Goal: Task Accomplishment & Management: Manage account settings

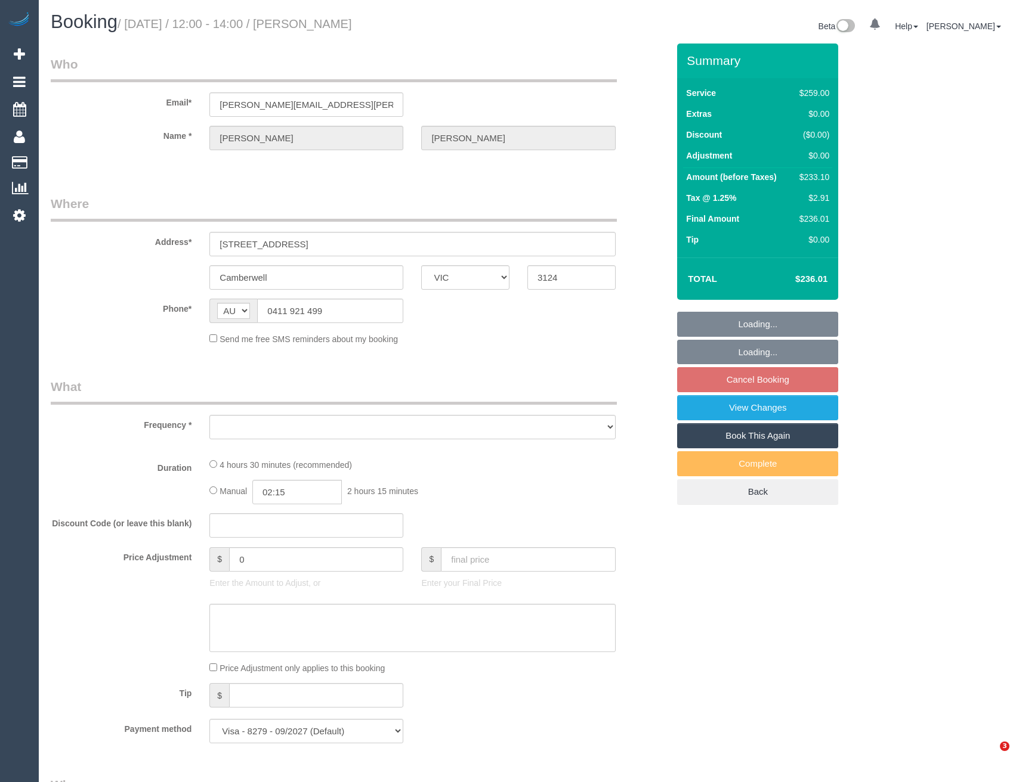
select select "VIC"
select select "object:530"
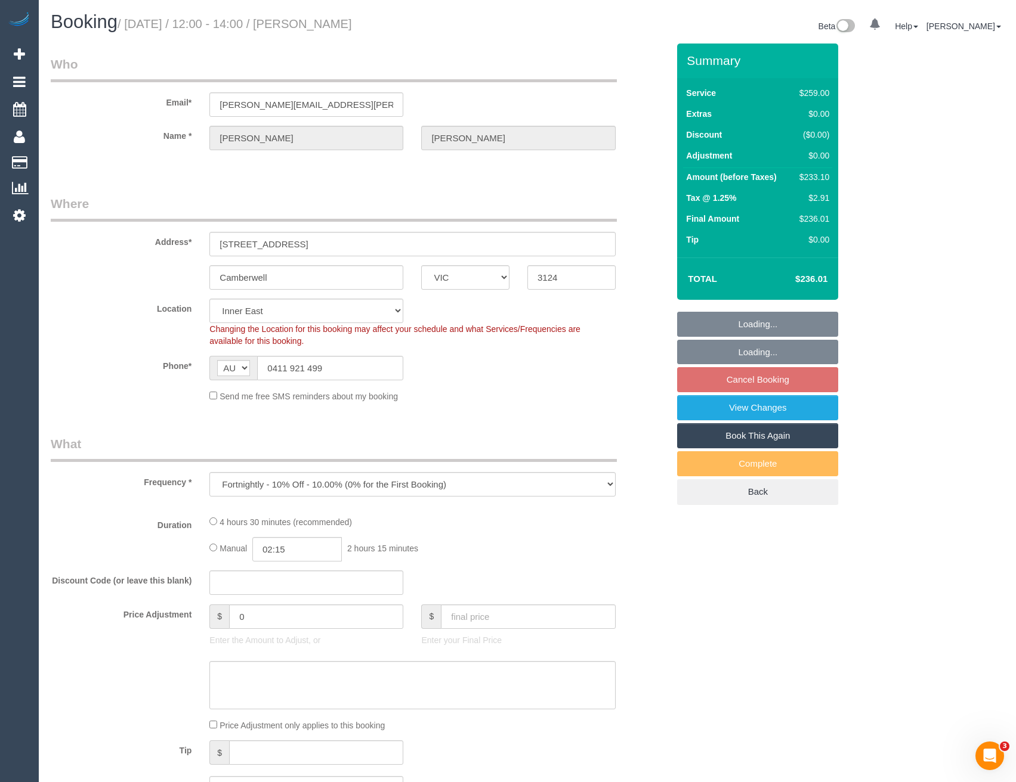
select select "number:27"
select select "number:14"
select select "number:19"
select select "number:24"
select select "number:34"
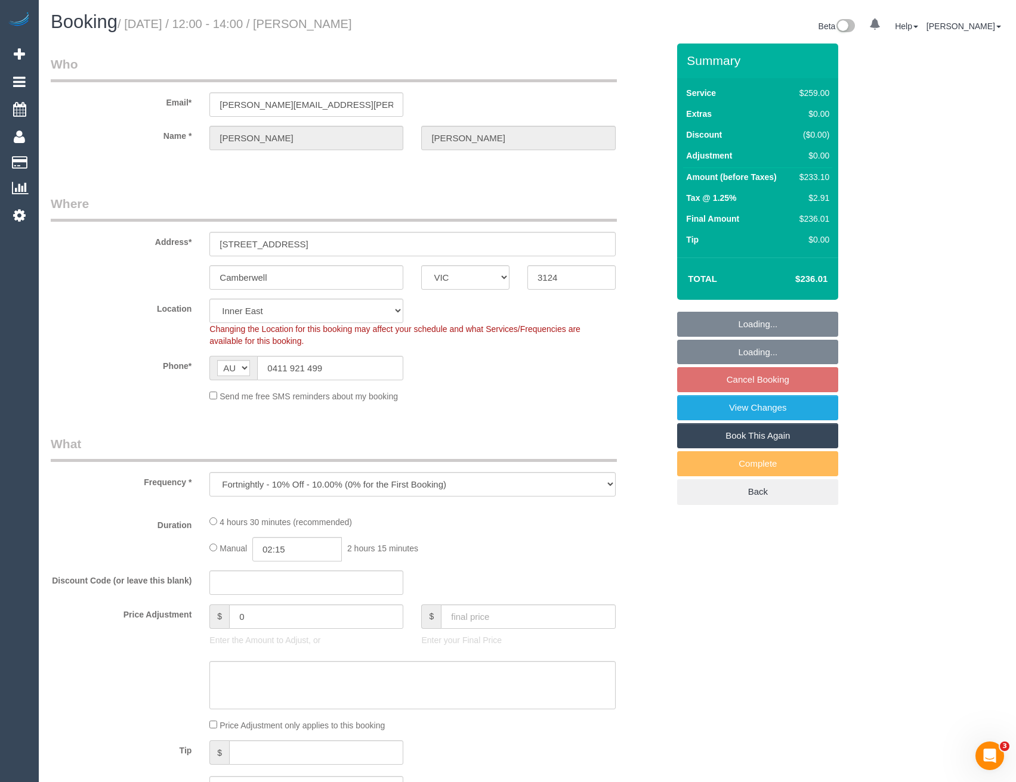
select select "number:11"
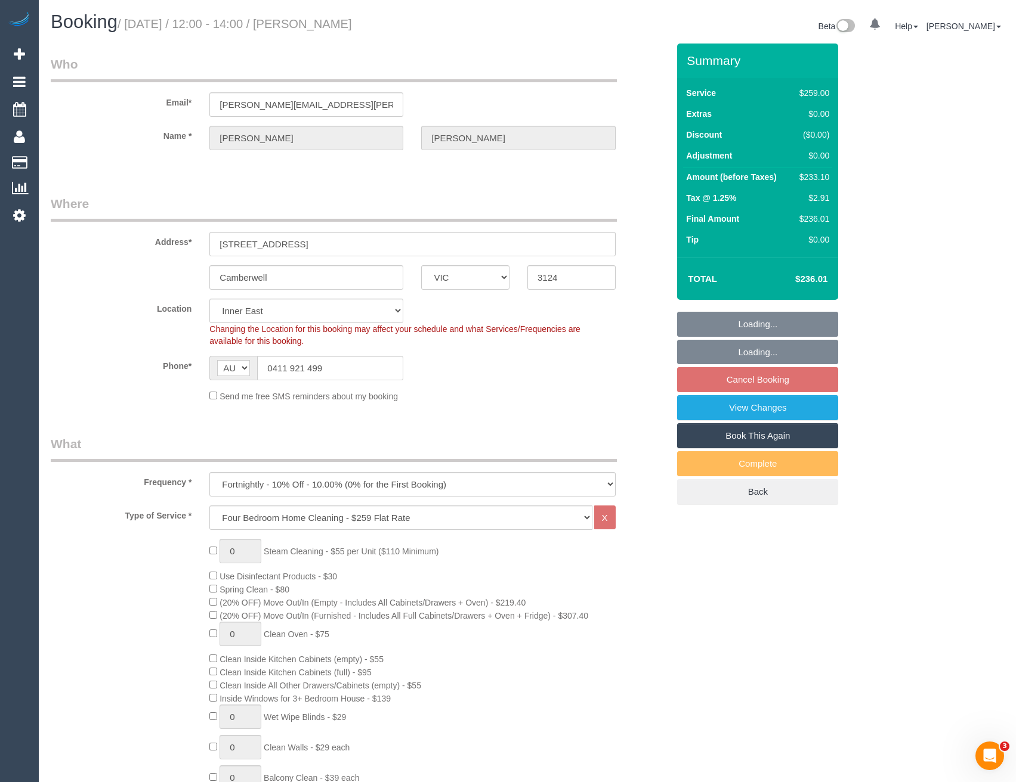
select select "object:1304"
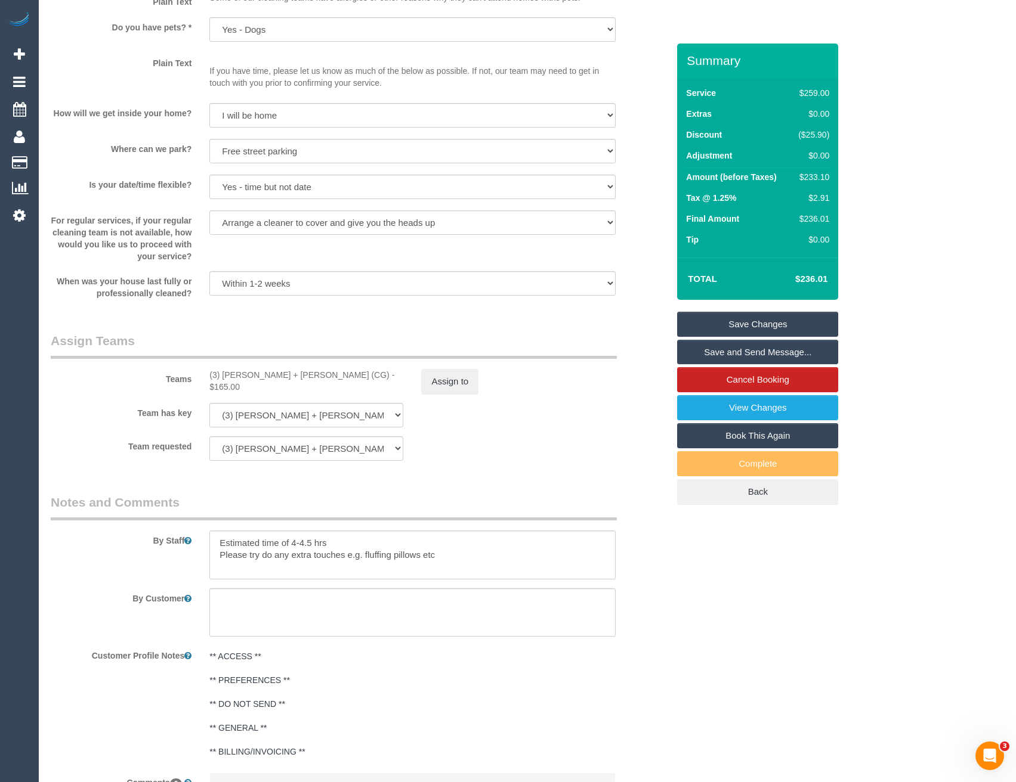
scroll to position [1610, 0]
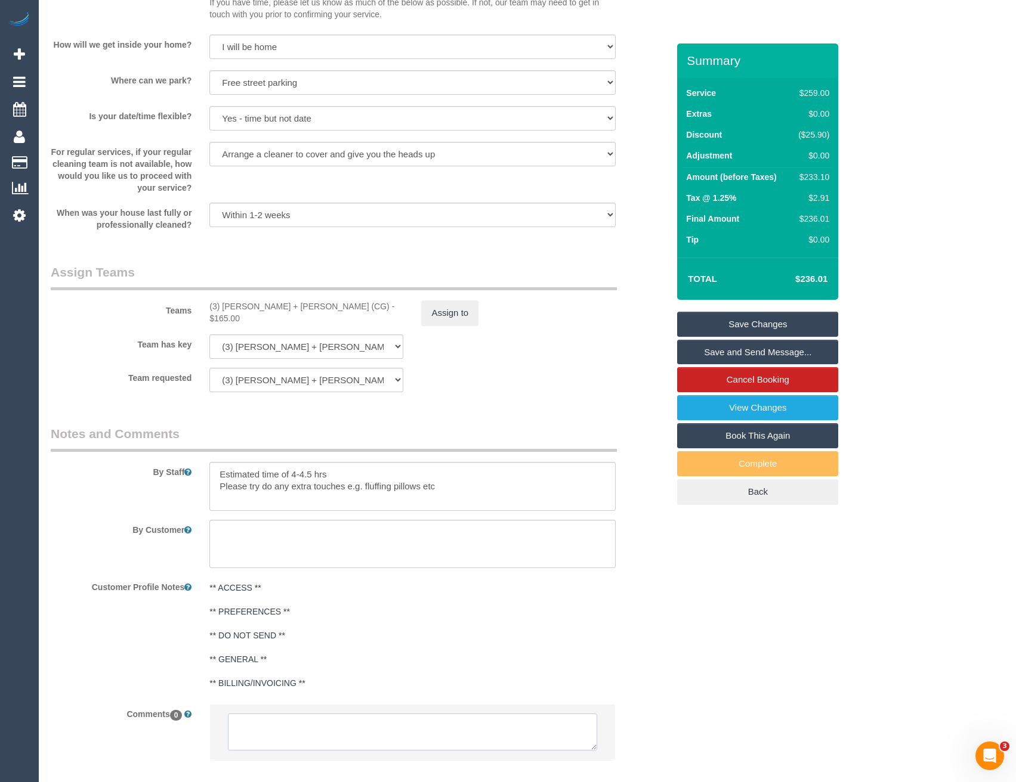
drag, startPoint x: 299, startPoint y: 731, endPoint x: 279, endPoint y: 731, distance: 19.7
click at [299, 731] on textarea at bounding box center [412, 732] width 369 height 37
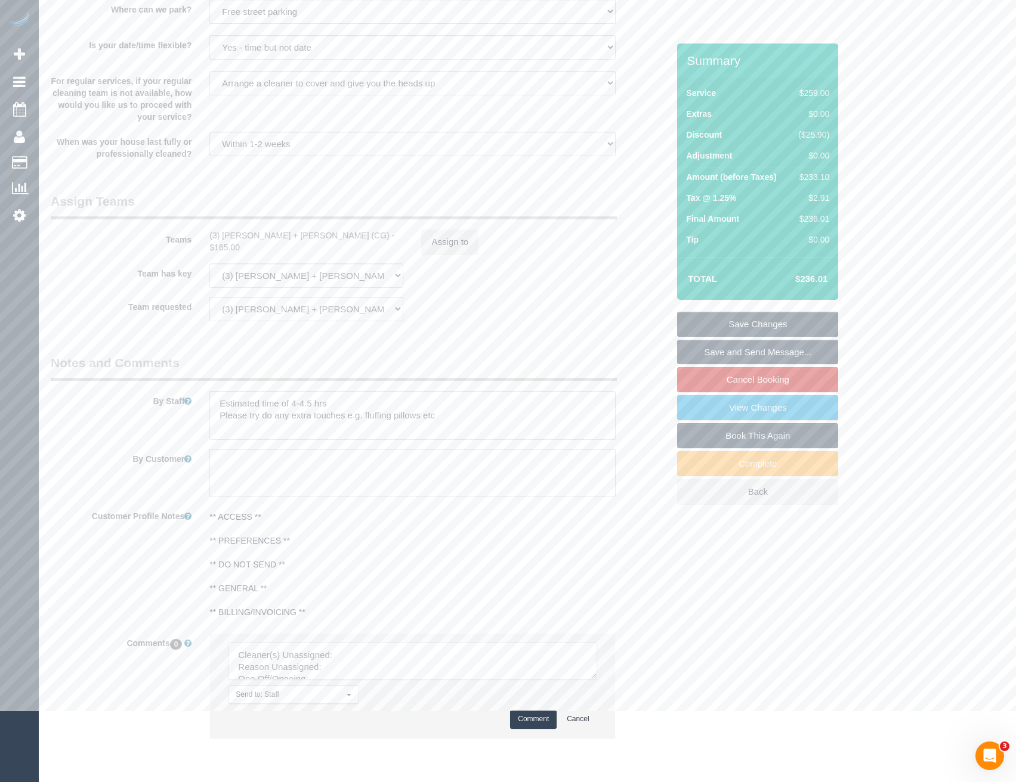
scroll to position [1724, 0]
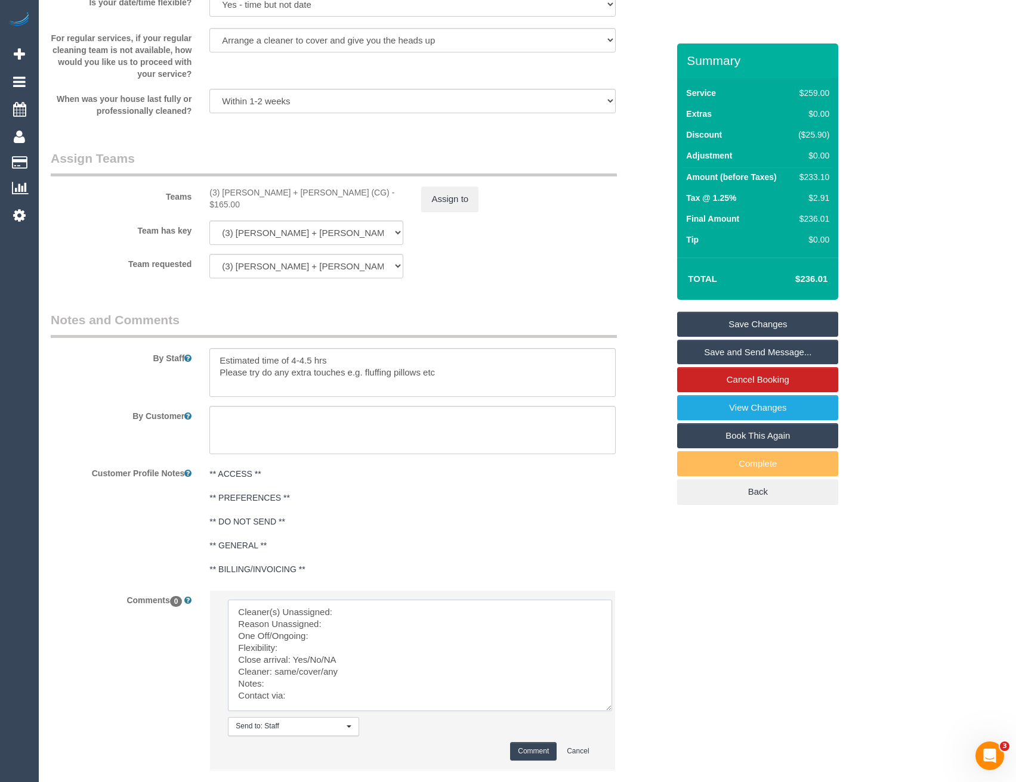
drag, startPoint x: 592, startPoint y: 636, endPoint x: 607, endPoint y: 710, distance: 76.1
click at [607, 710] on textarea at bounding box center [420, 656] width 384 height 112
click at [346, 612] on textarea at bounding box center [420, 656] width 384 height 112
click at [359, 625] on textarea at bounding box center [420, 656] width 384 height 112
click at [335, 638] on textarea at bounding box center [420, 656] width 384 height 112
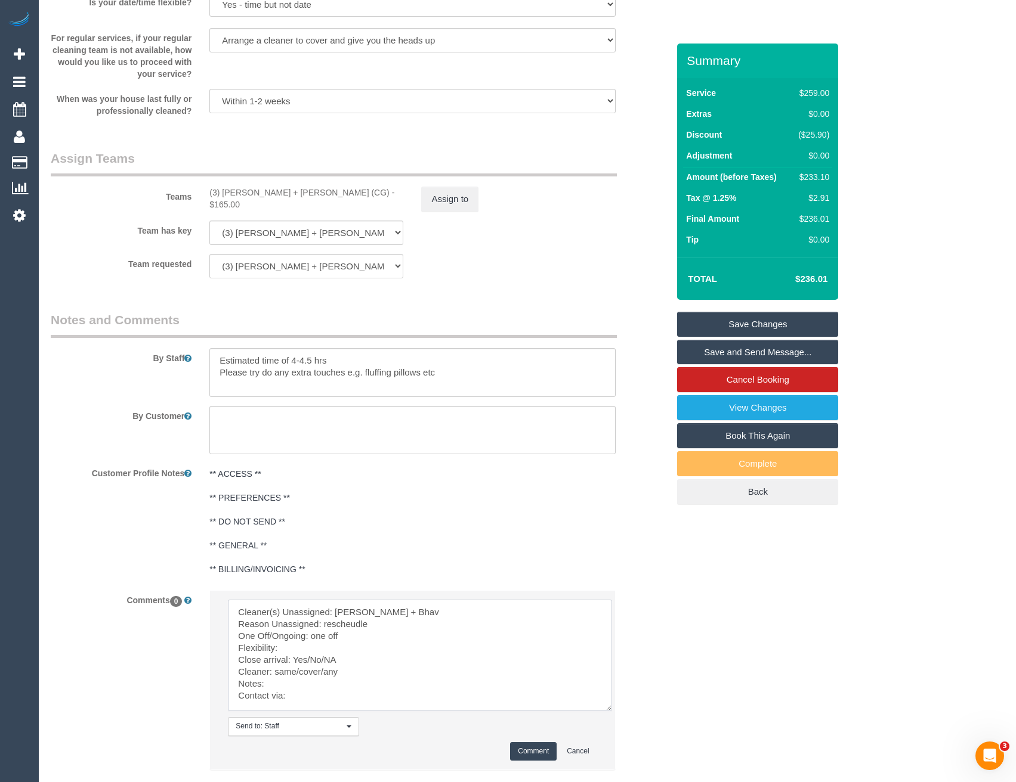
click at [314, 645] on textarea at bounding box center [420, 656] width 384 height 112
click at [355, 661] on textarea at bounding box center [420, 656] width 384 height 112
click at [347, 672] on textarea at bounding box center [420, 656] width 384 height 112
click at [297, 701] on textarea at bounding box center [420, 656] width 384 height 112
type textarea "Cleaner(s) Unassigned: Bansari + Bhav Reason Unassigned: rescheudle One Off/Ong…"
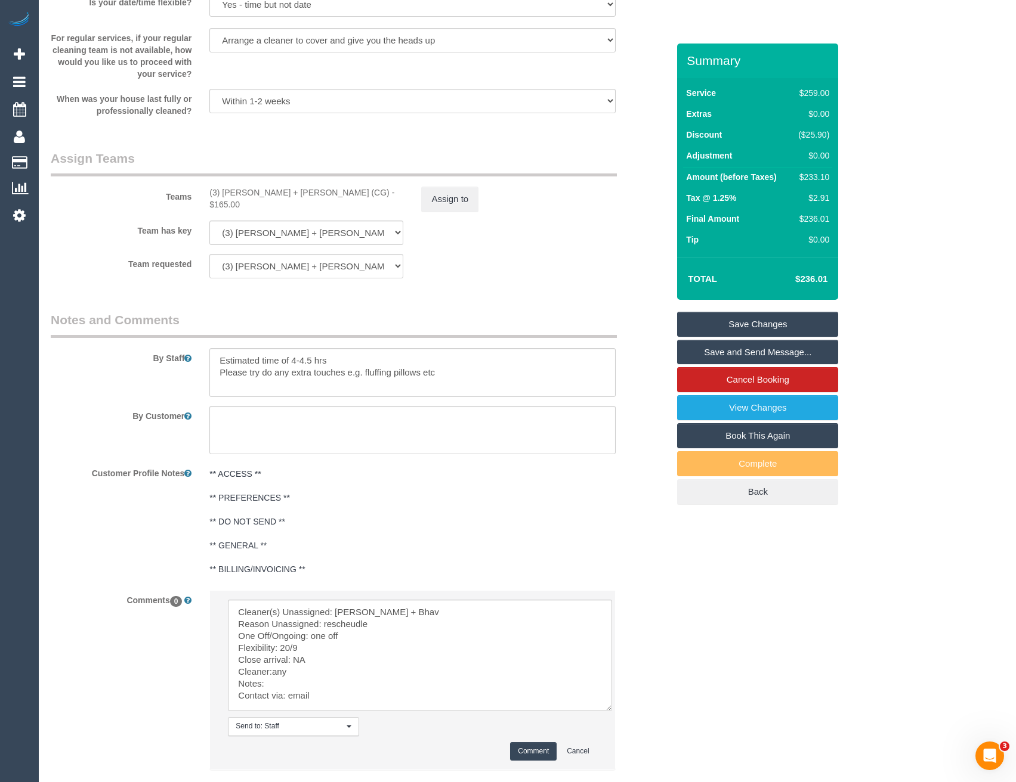
click at [521, 752] on button "Comment" at bounding box center [533, 751] width 47 height 18
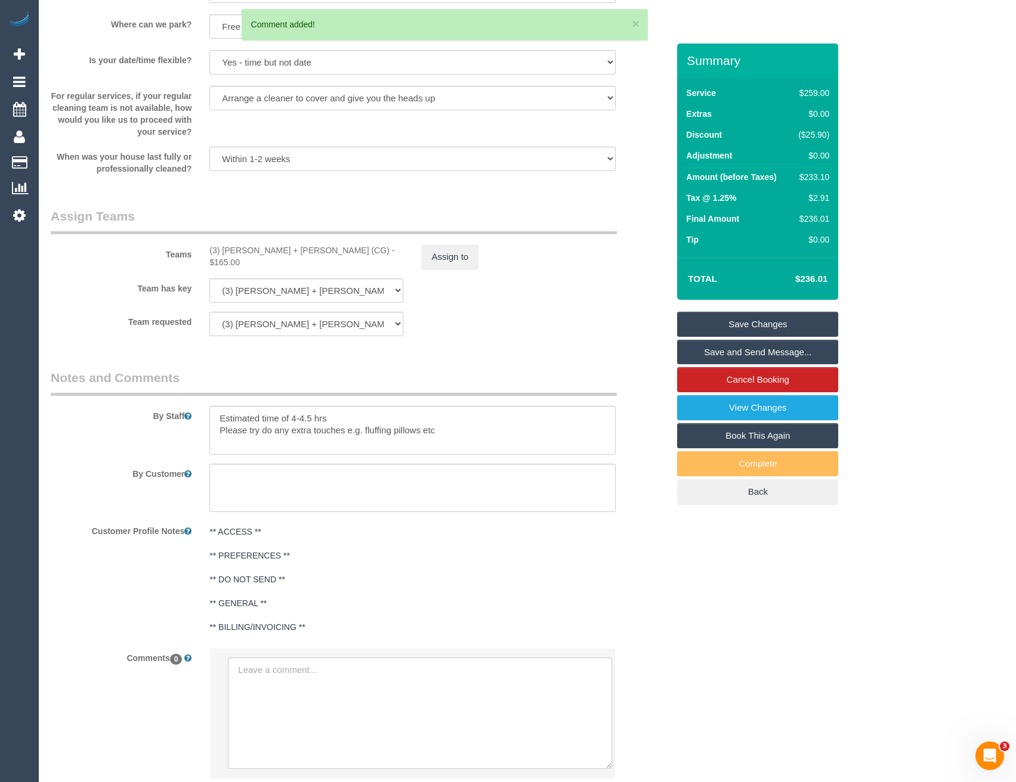
scroll to position [1545, 0]
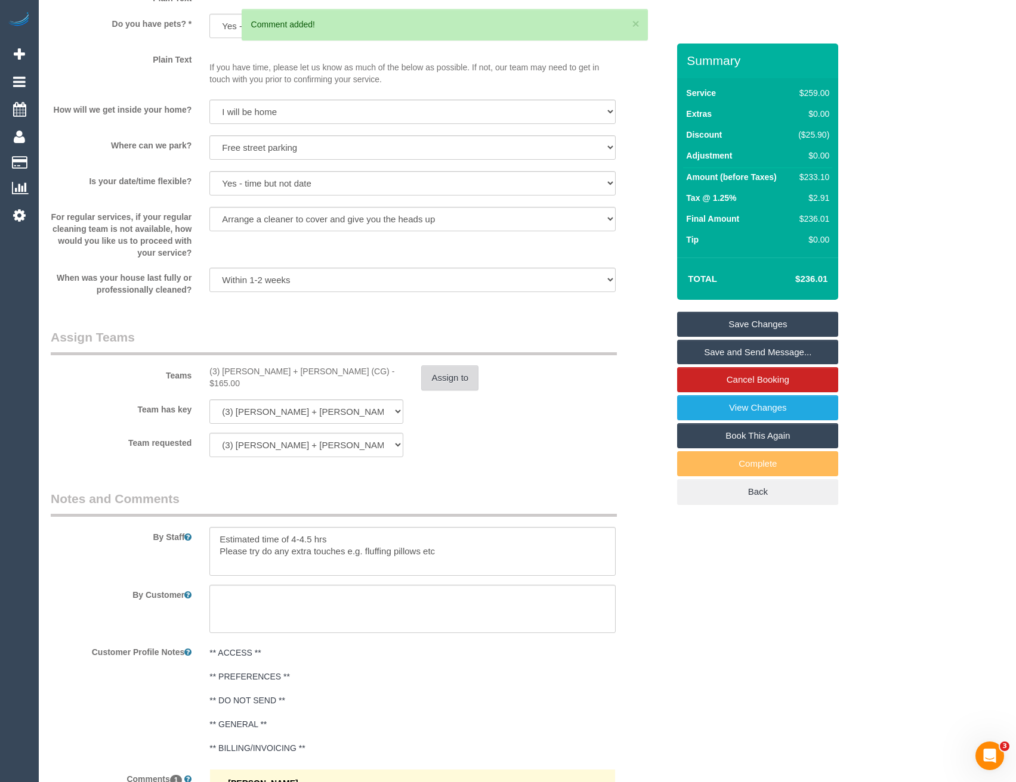
click at [455, 379] on button "Assign to" at bounding box center [449, 378] width 57 height 25
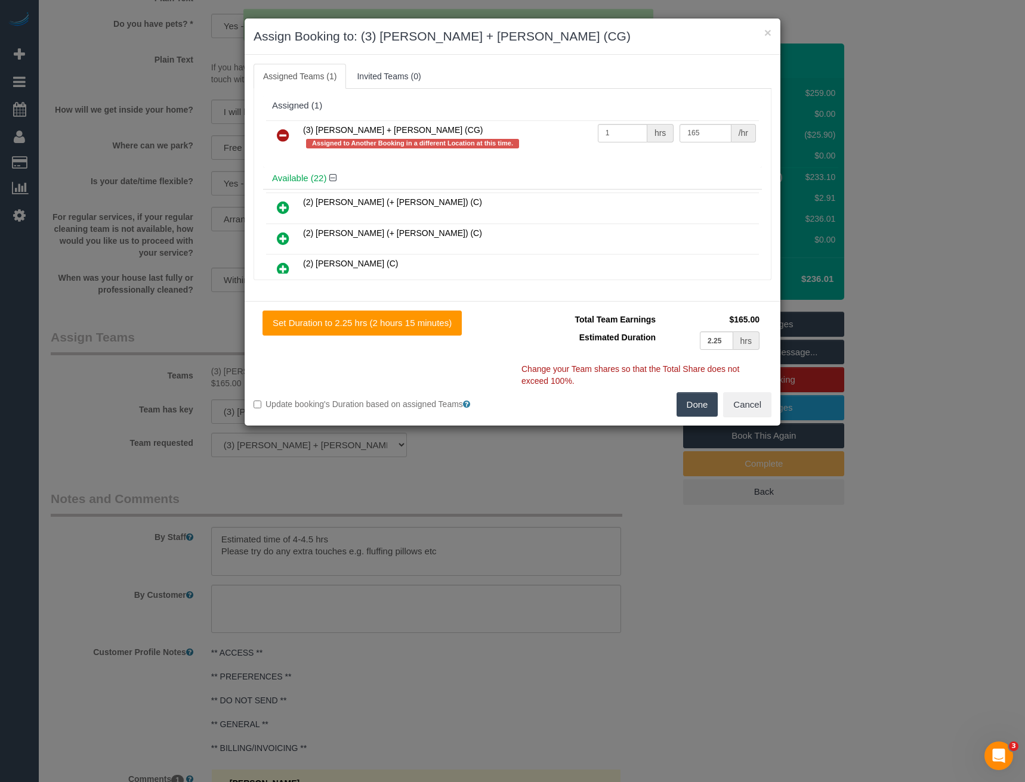
click at [285, 137] on icon at bounding box center [283, 135] width 13 height 14
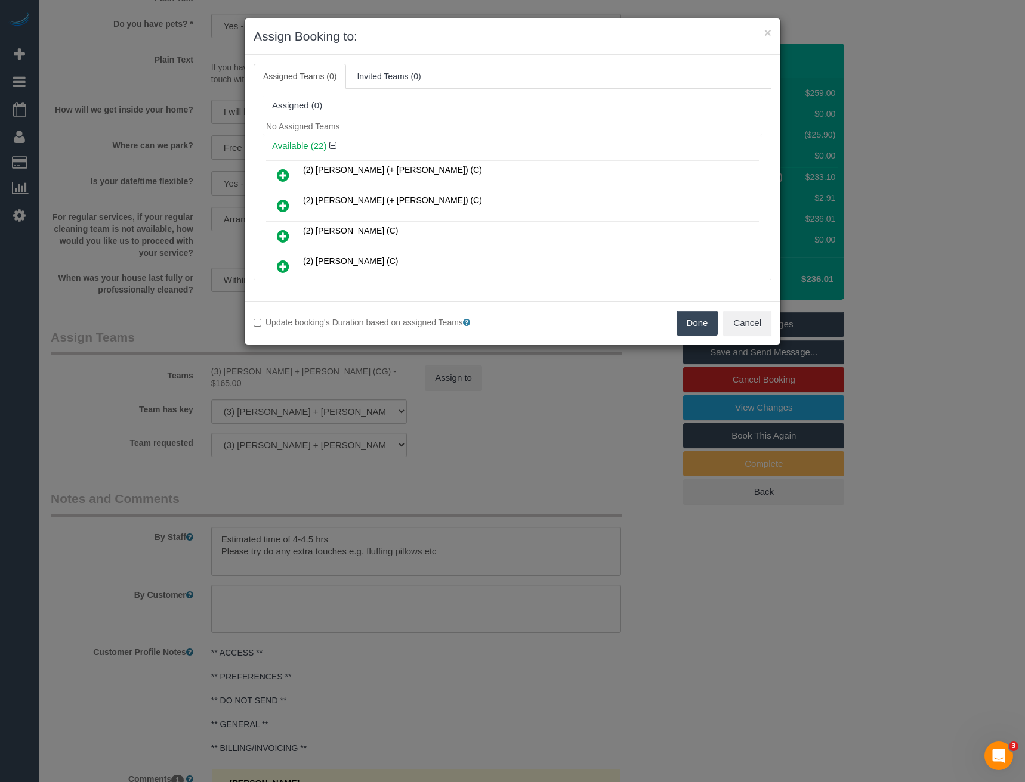
click at [679, 325] on button "Done" at bounding box center [697, 323] width 42 height 25
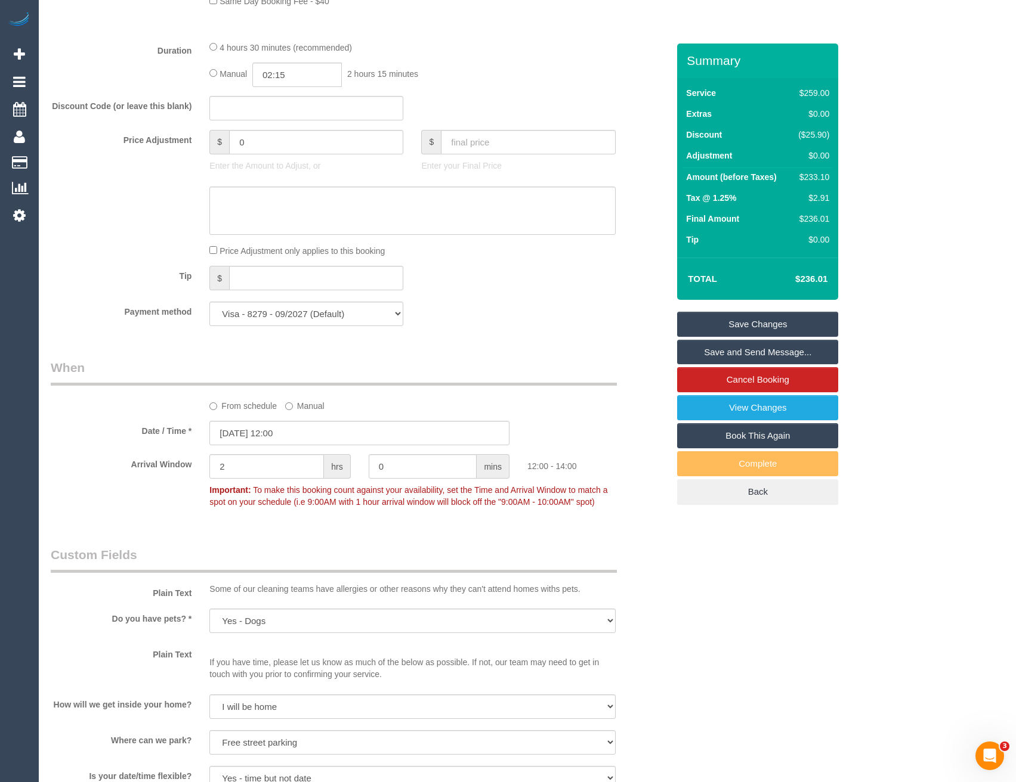
scroll to position [949, 0]
click at [302, 434] on input "13/09/2025 12:00" at bounding box center [359, 434] width 300 height 24
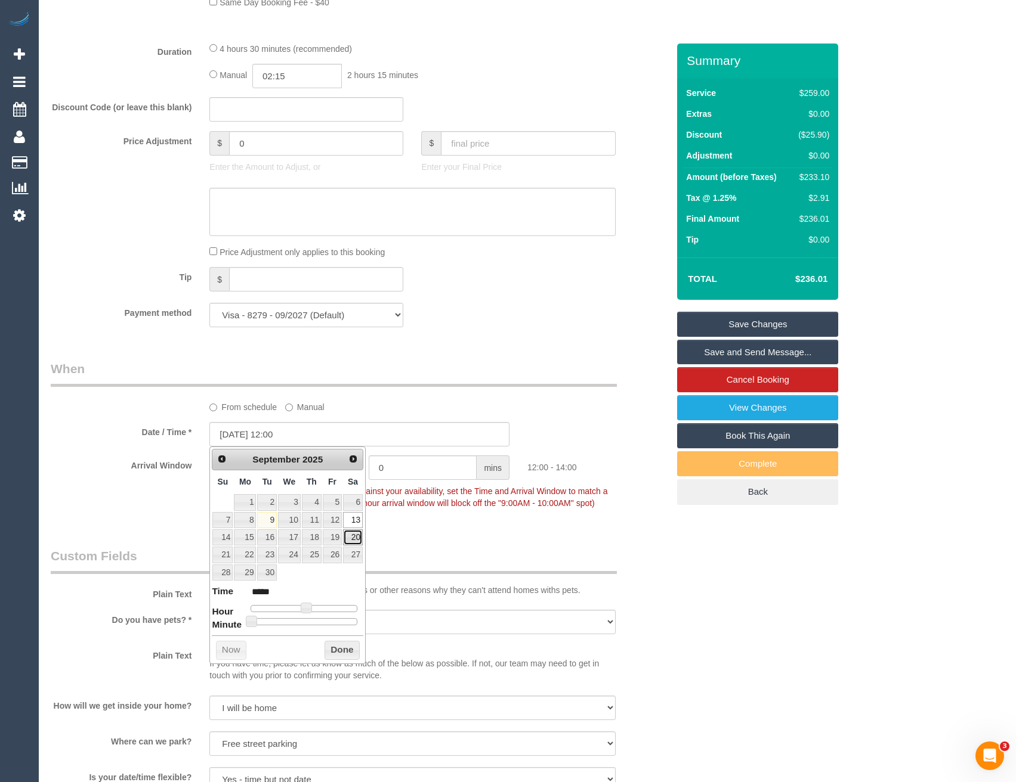
click at [358, 541] on link "20" at bounding box center [353, 538] width 20 height 16
type input "20/09/2025 12:00"
click at [346, 651] on button "Done" at bounding box center [341, 650] width 35 height 19
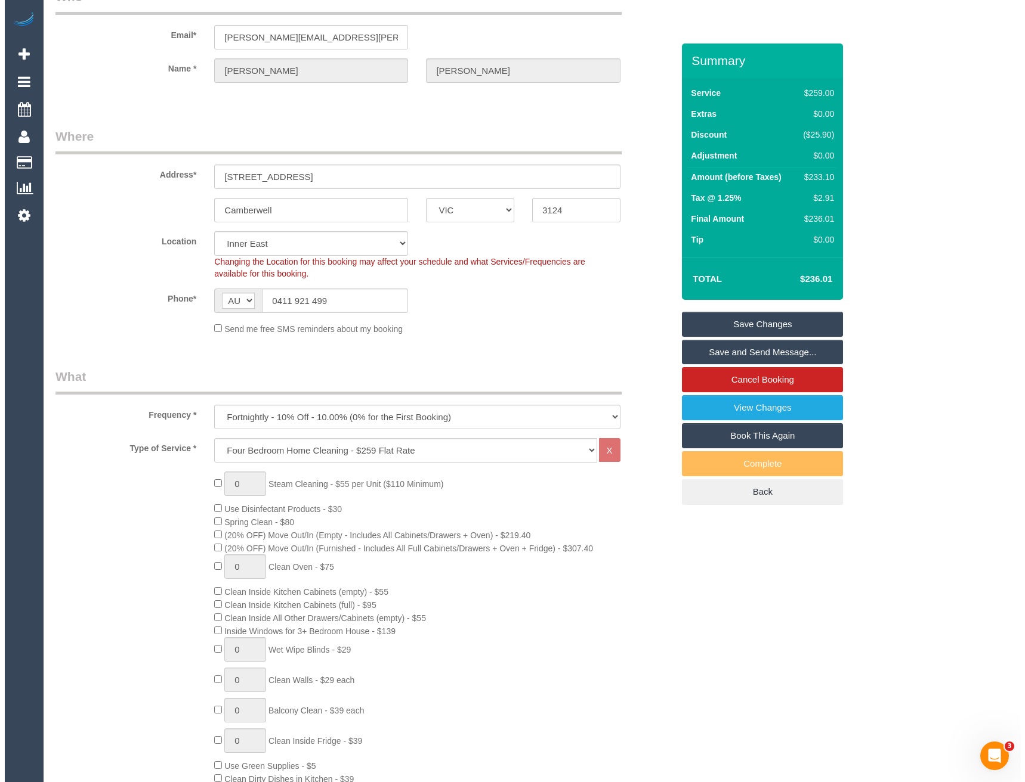
scroll to position [0, 0]
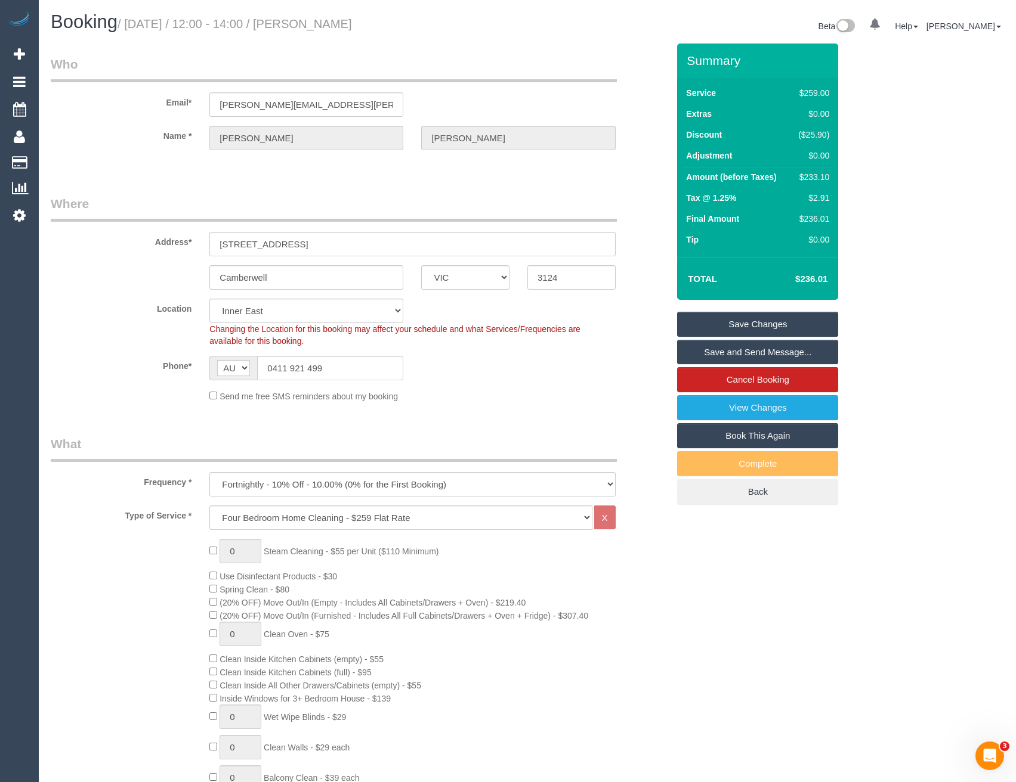
click at [724, 319] on link "Save Changes" at bounding box center [757, 324] width 161 height 25
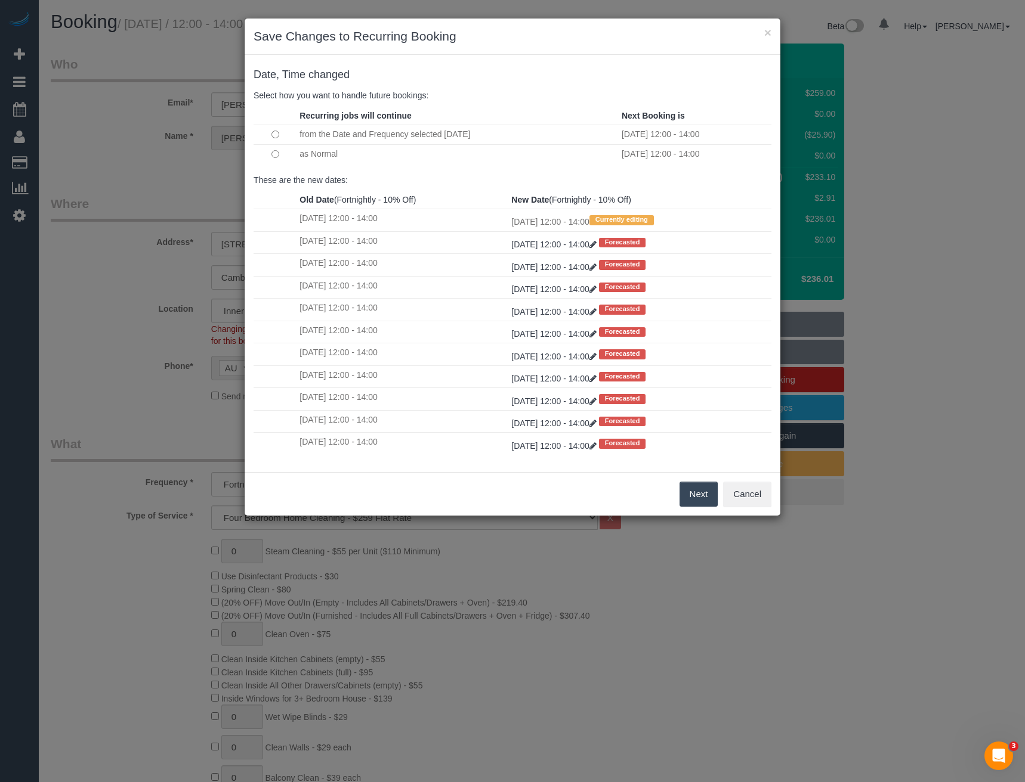
click at [687, 488] on button "Next" at bounding box center [698, 494] width 39 height 25
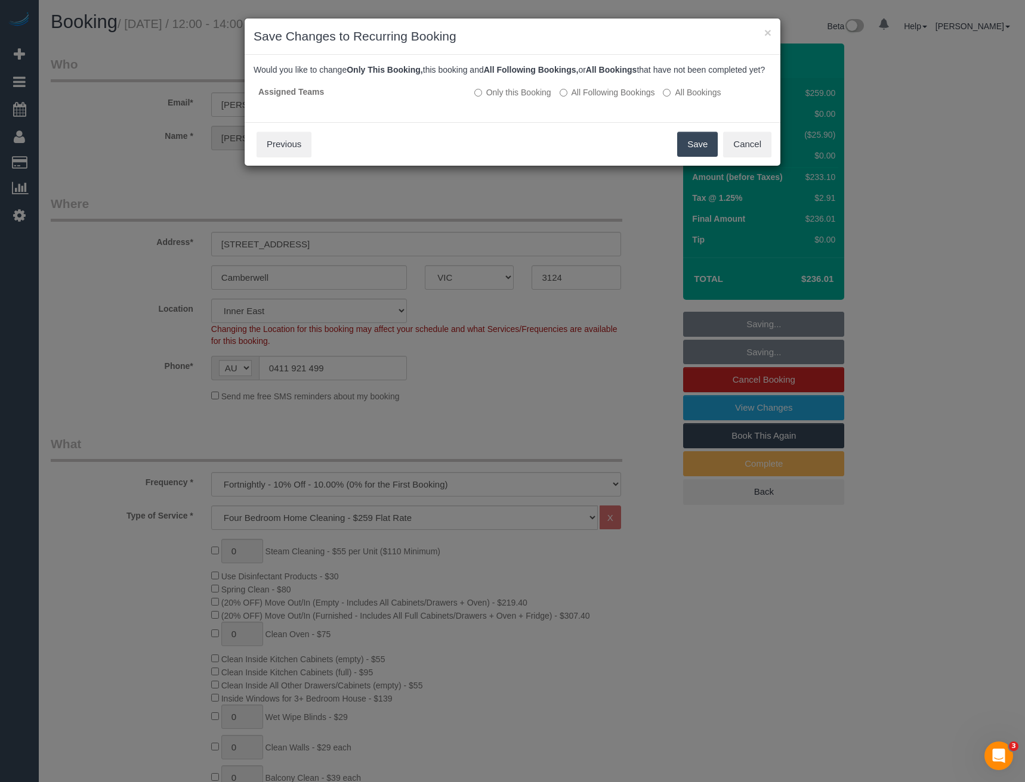
click at [701, 157] on button "Save" at bounding box center [697, 144] width 41 height 25
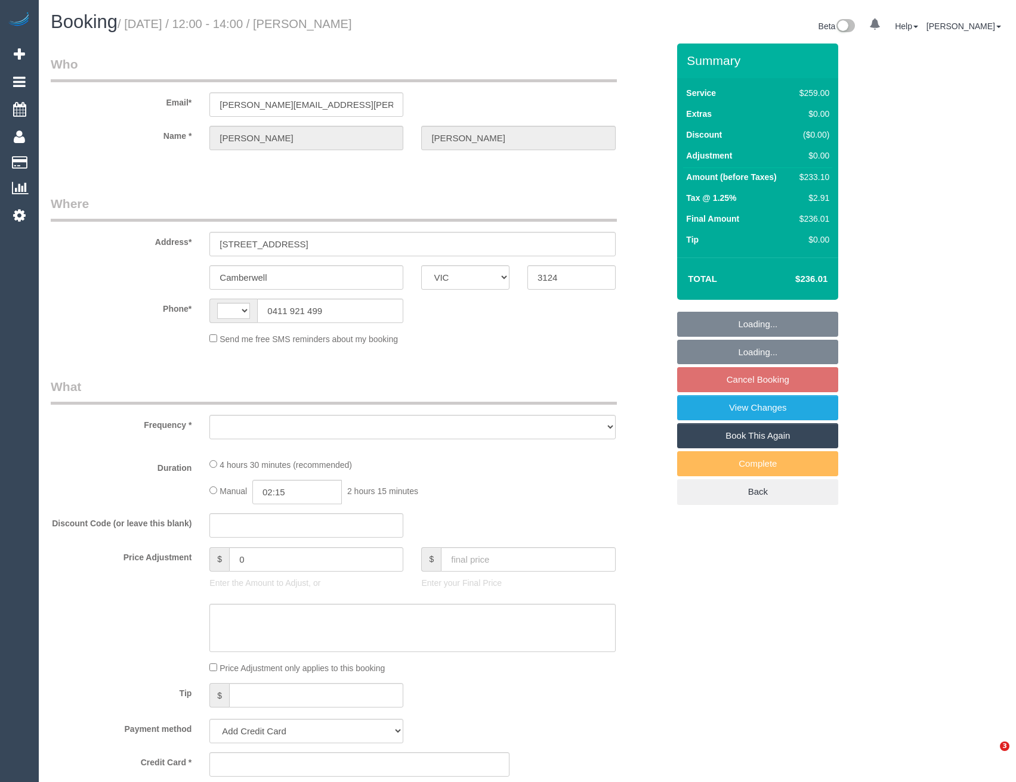
select select "VIC"
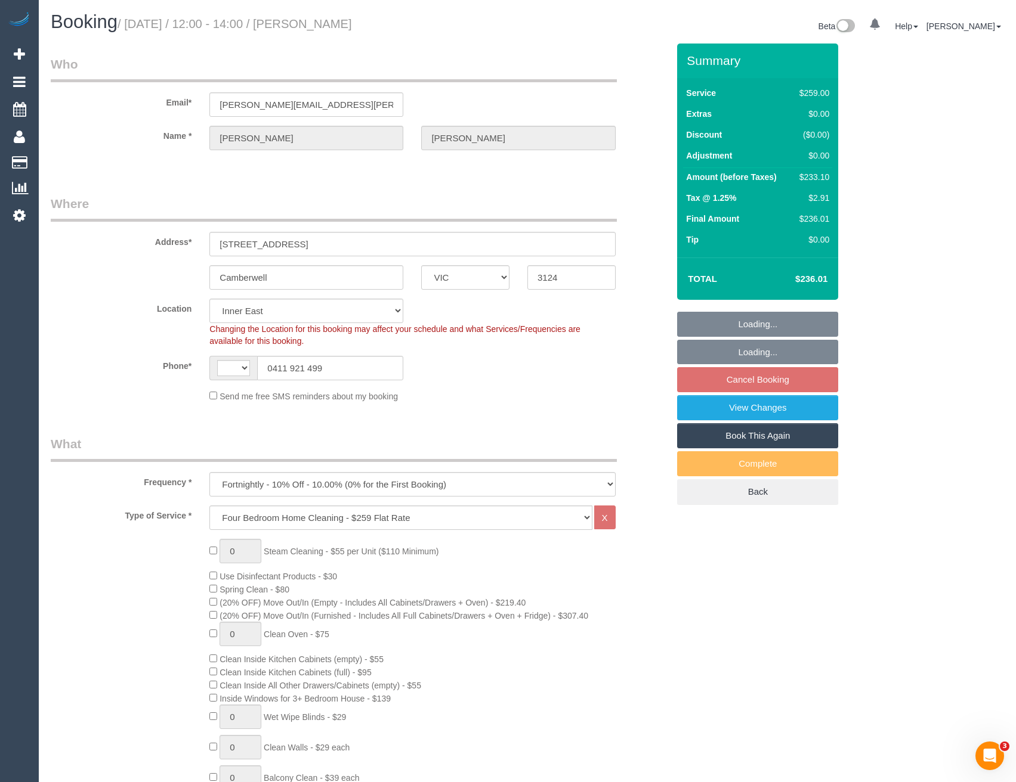
select select "object:631"
select select "string:AU"
select select "string:stripe-pm_1R6xNR2GScqysDRVJUWtsgWa"
select select "number:27"
select select "number:14"
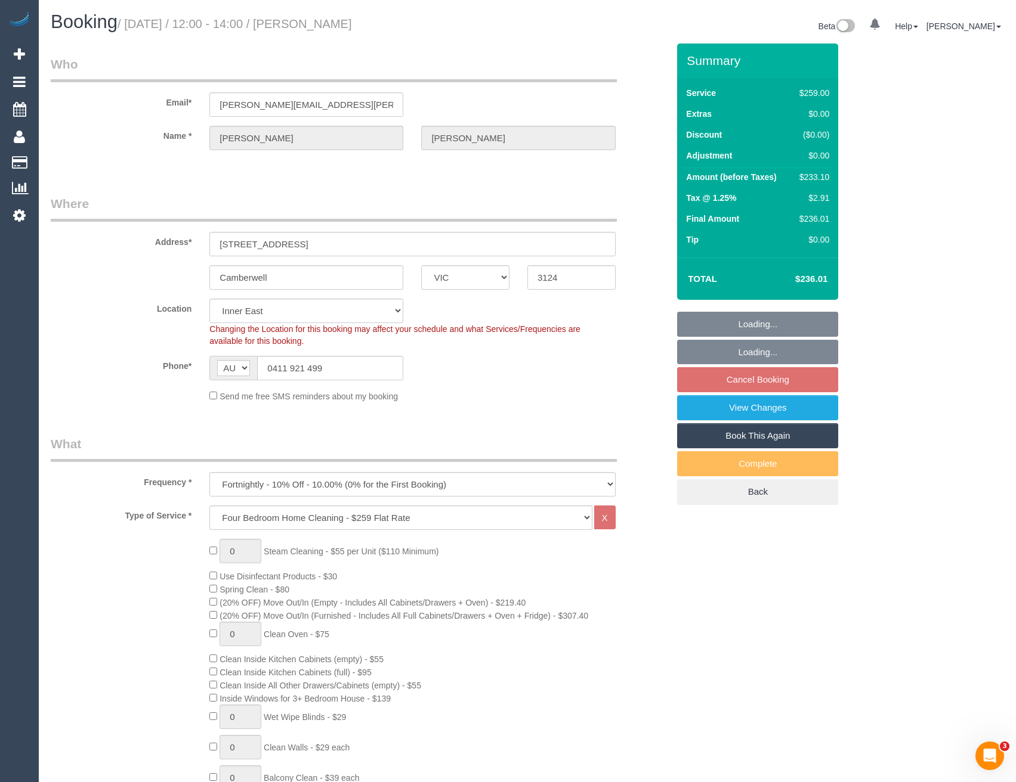
select select "number:19"
select select "number:24"
select select "number:34"
select select "number:11"
select select "spot4"
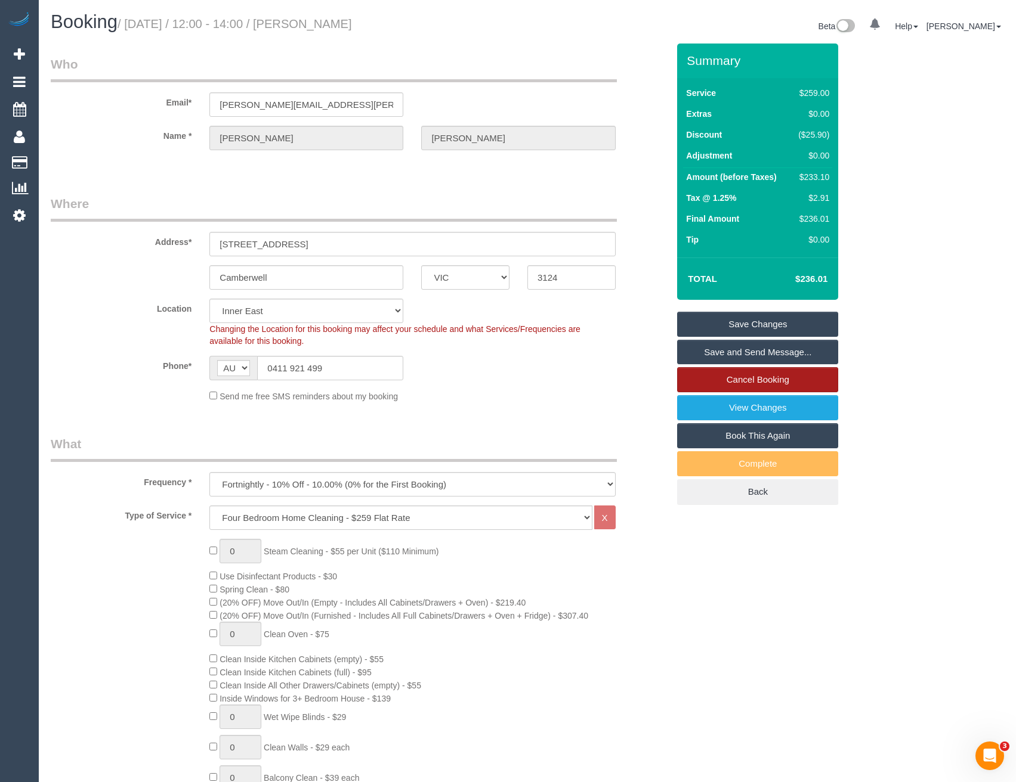
click at [741, 379] on link "Cancel Booking" at bounding box center [757, 379] width 161 height 25
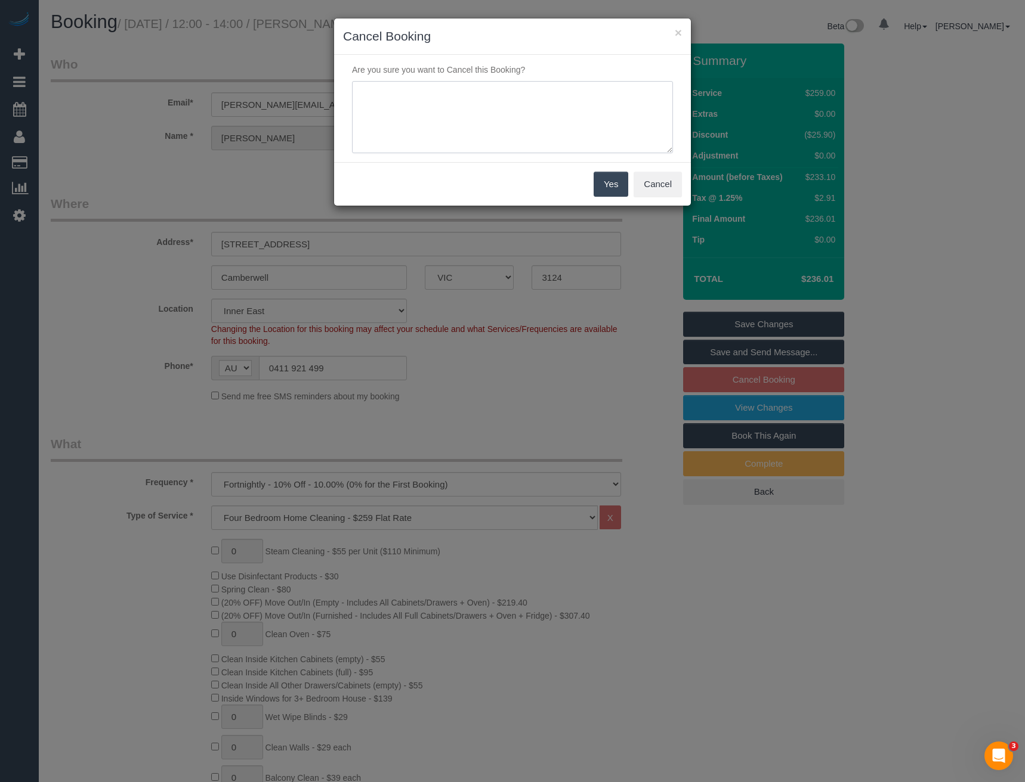
click at [477, 104] on textarea at bounding box center [512, 117] width 321 height 73
type textarea "Away - via email - BB"
click at [603, 191] on button "Yes" at bounding box center [610, 184] width 35 height 25
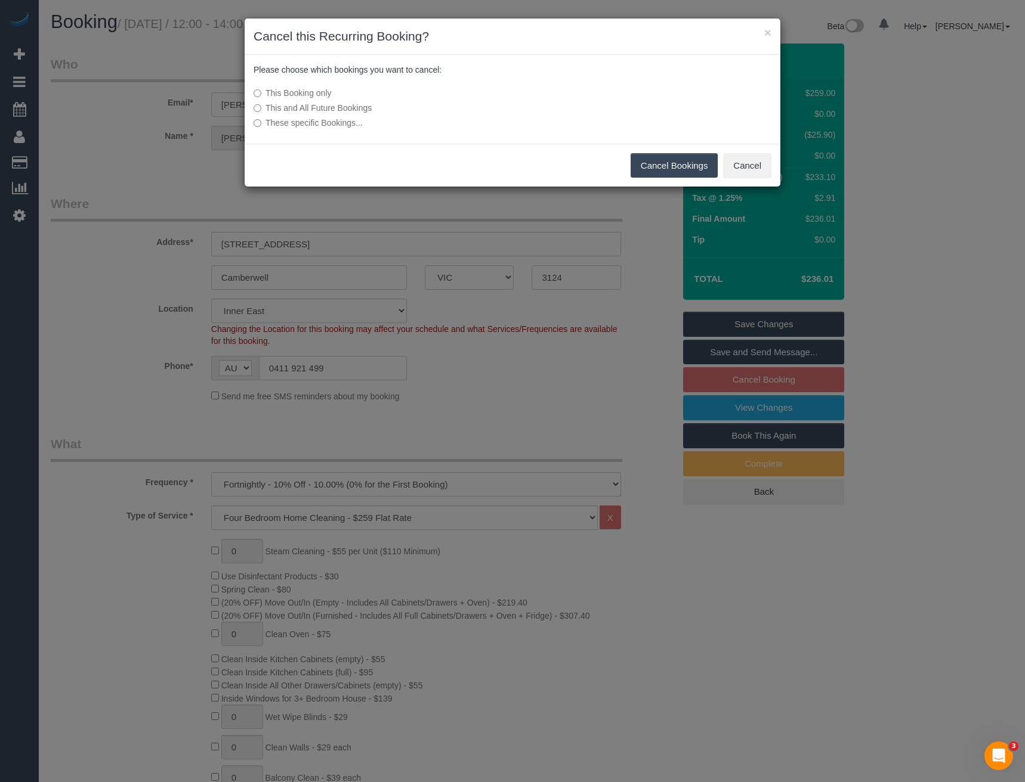
click at [650, 168] on button "Cancel Bookings" at bounding box center [674, 165] width 88 height 25
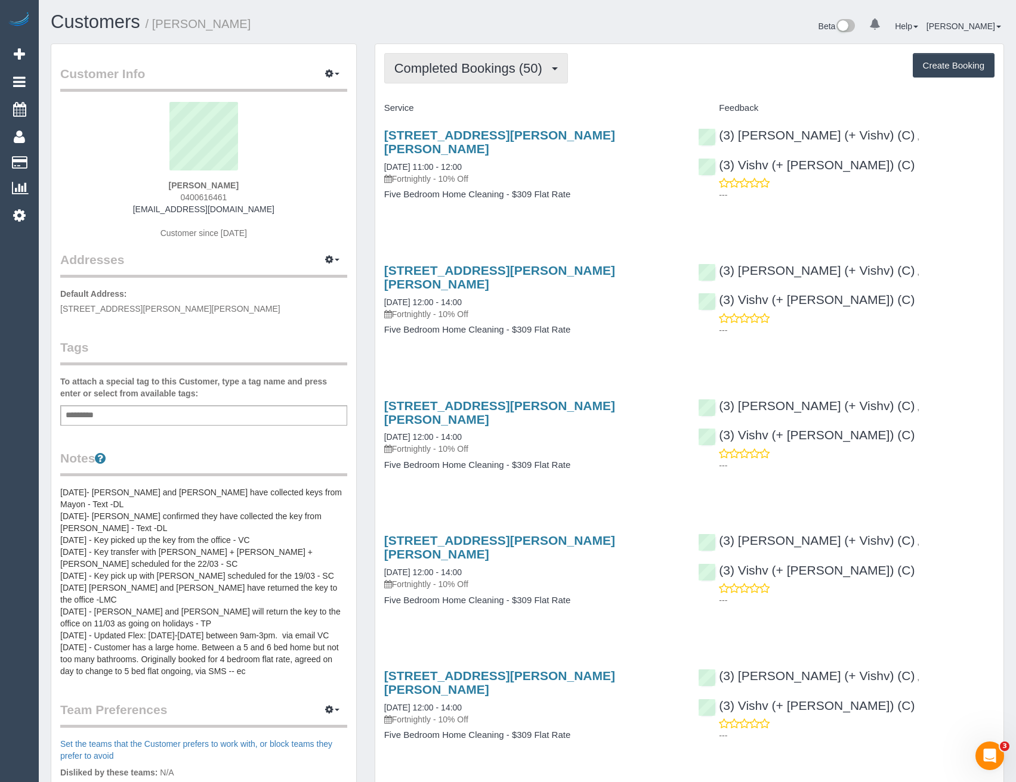
scroll to position [3217, 1016]
click at [509, 72] on span "Completed Bookings (50)" at bounding box center [471, 68] width 154 height 15
click at [145, 490] on pre "30/04/24- Kelvin and Dhruv have collected keys from Mayon - Text -DL 22/03/24- …" at bounding box center [203, 582] width 287 height 191
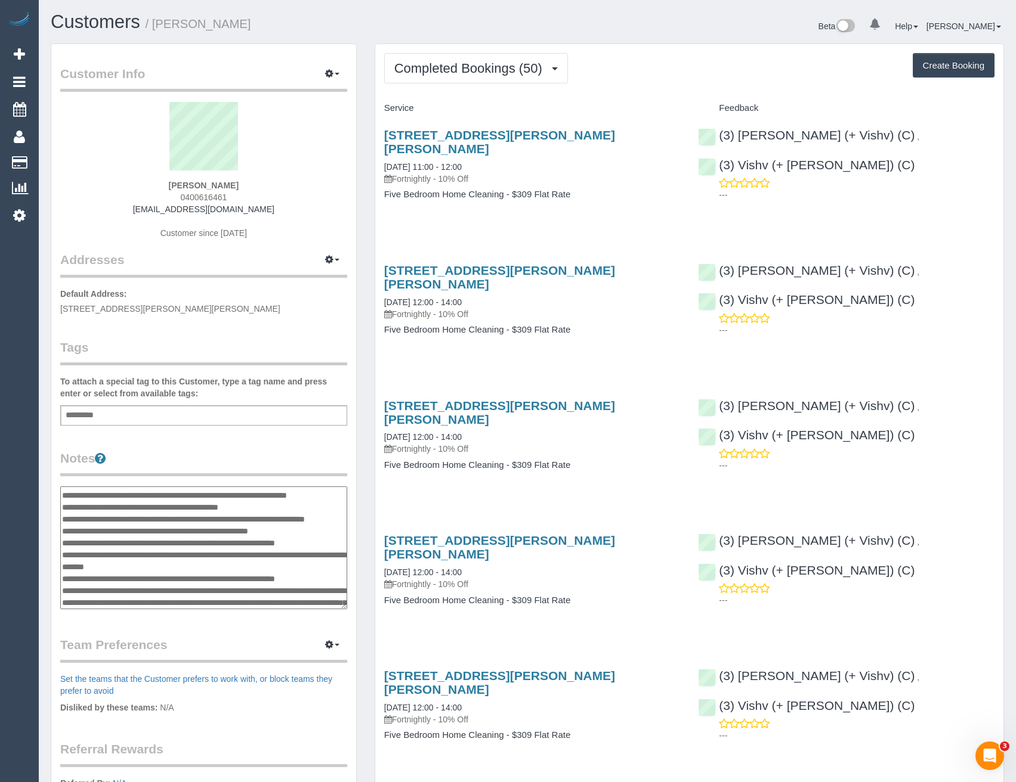
scroll to position [0, 0]
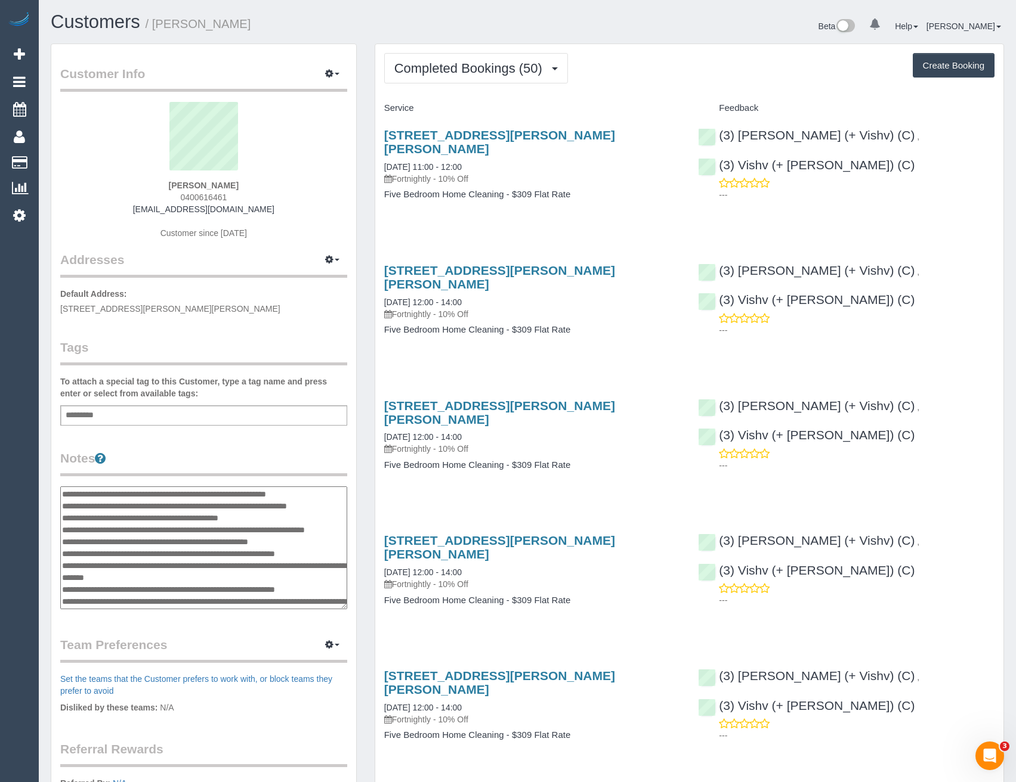
click at [63, 493] on textarea "**********" at bounding box center [203, 548] width 287 height 123
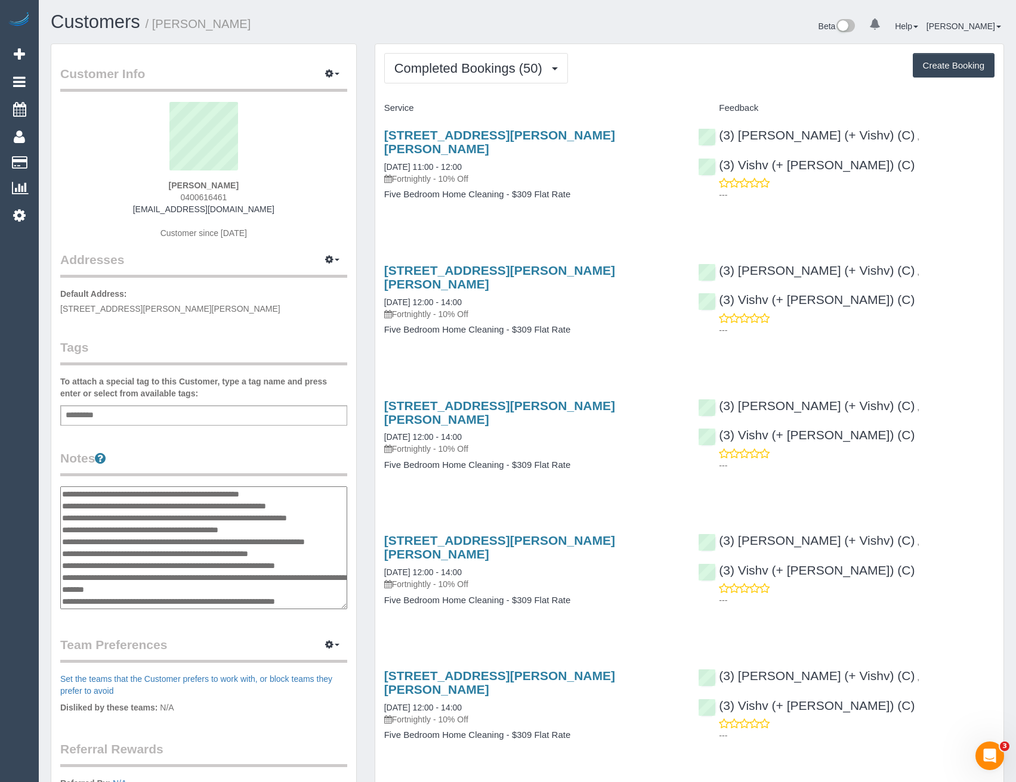
type textarea "**********"
click at [209, 479] on div "Notes 30/04/24- Kelvin and Dhruv have collected keys from Mayon - Text -DL 22/0…" at bounding box center [203, 531] width 287 height 163
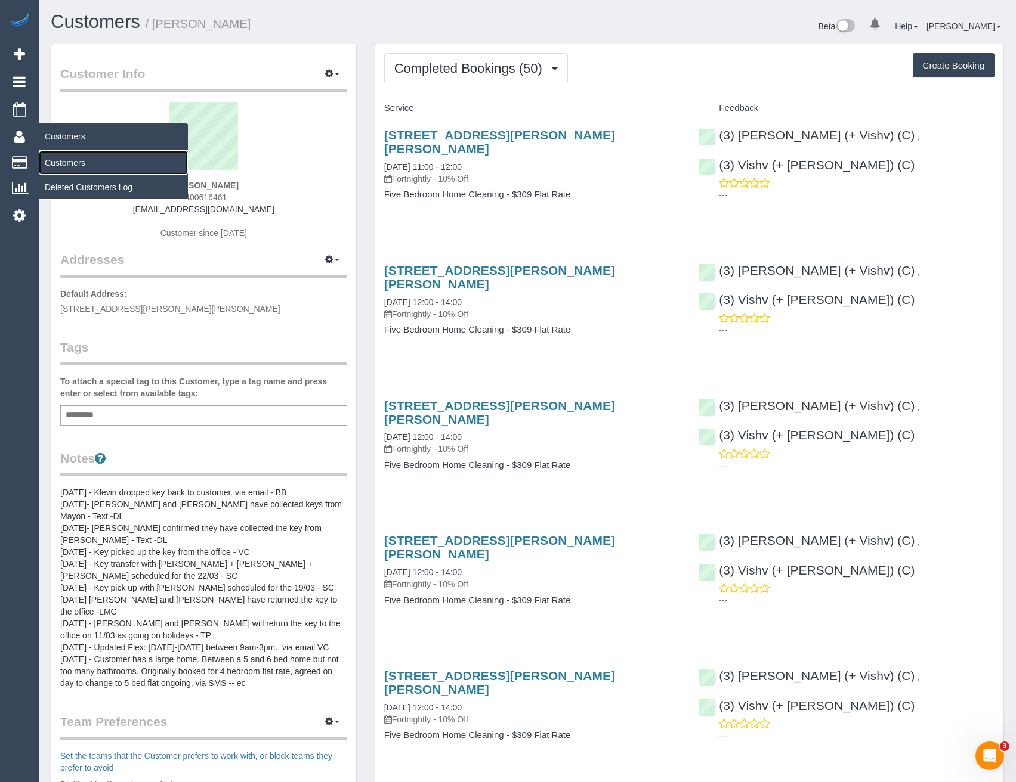
click at [72, 159] on link "Customers" at bounding box center [113, 163] width 149 height 24
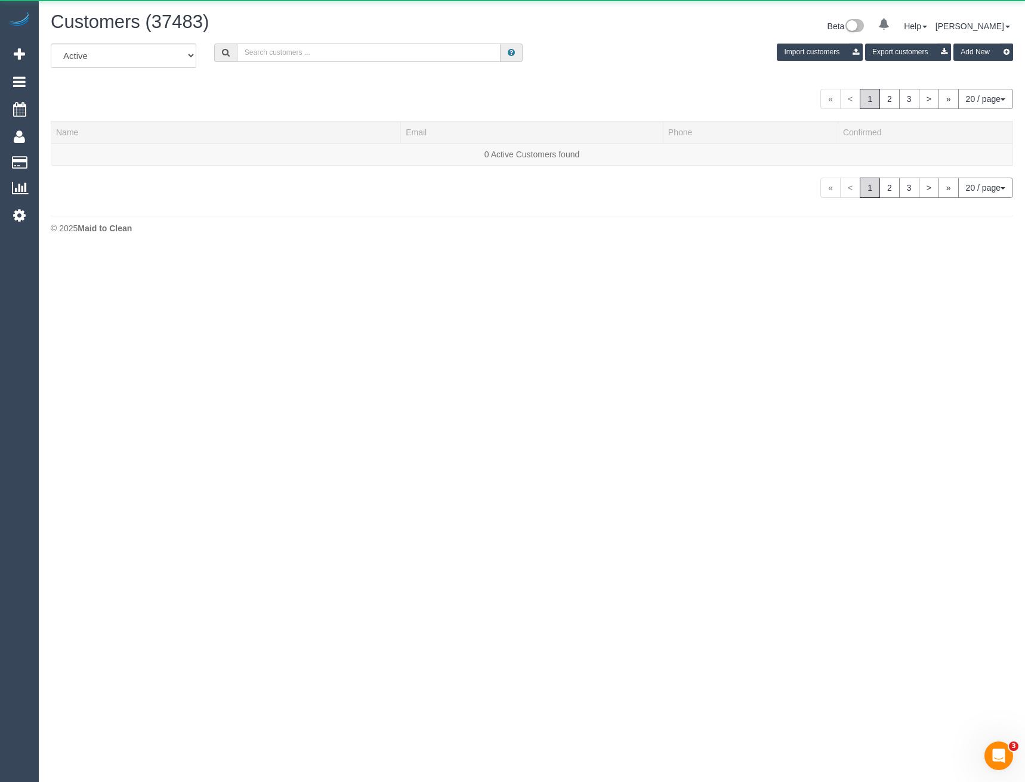
click at [293, 48] on input "text" at bounding box center [369, 53] width 264 height 18
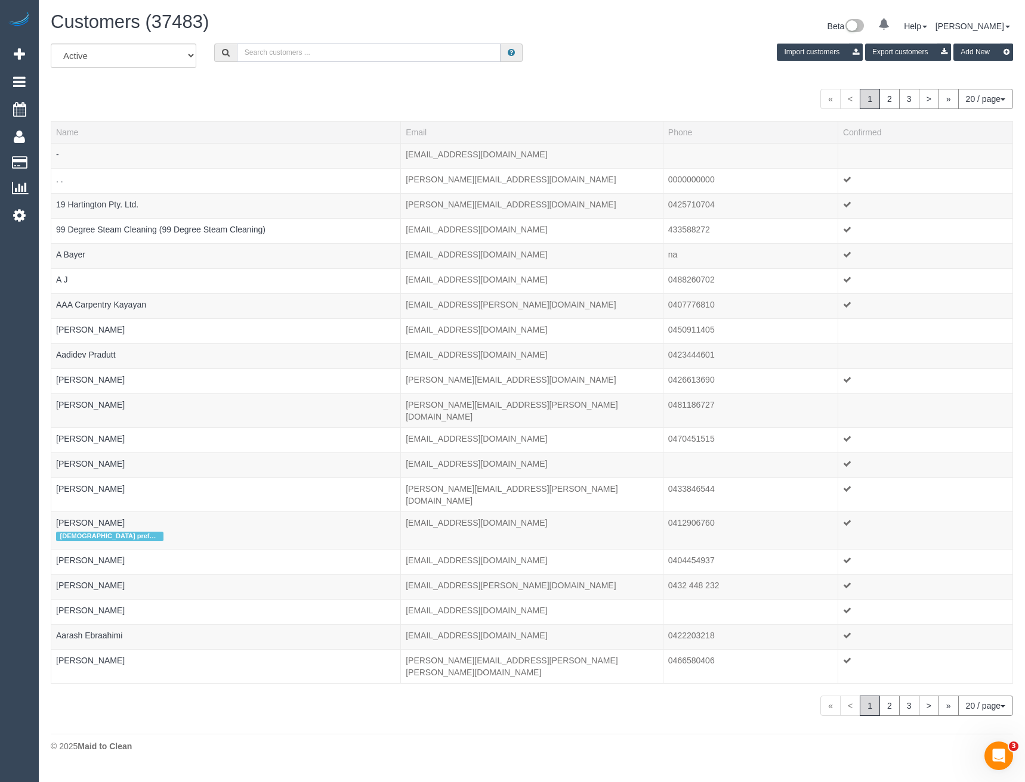
paste input "[EMAIL_ADDRESS][DOMAIN_NAME]"
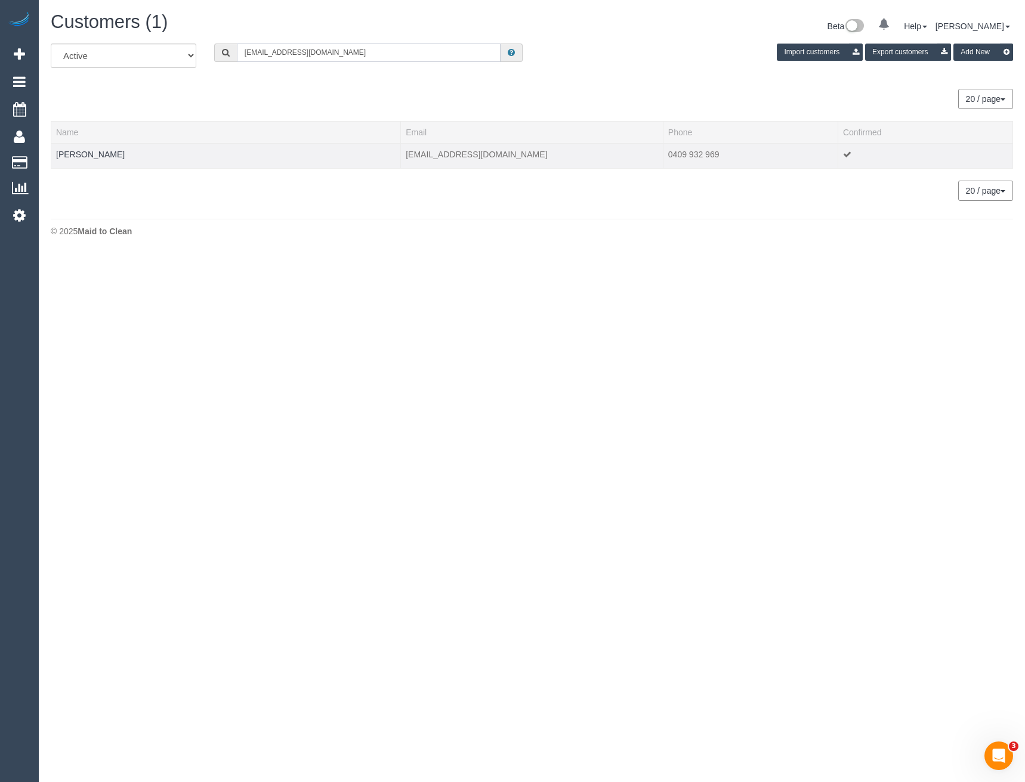
type input "[EMAIL_ADDRESS][DOMAIN_NAME]"
click at [97, 159] on link "Arti Mariampillai" at bounding box center [90, 155] width 69 height 10
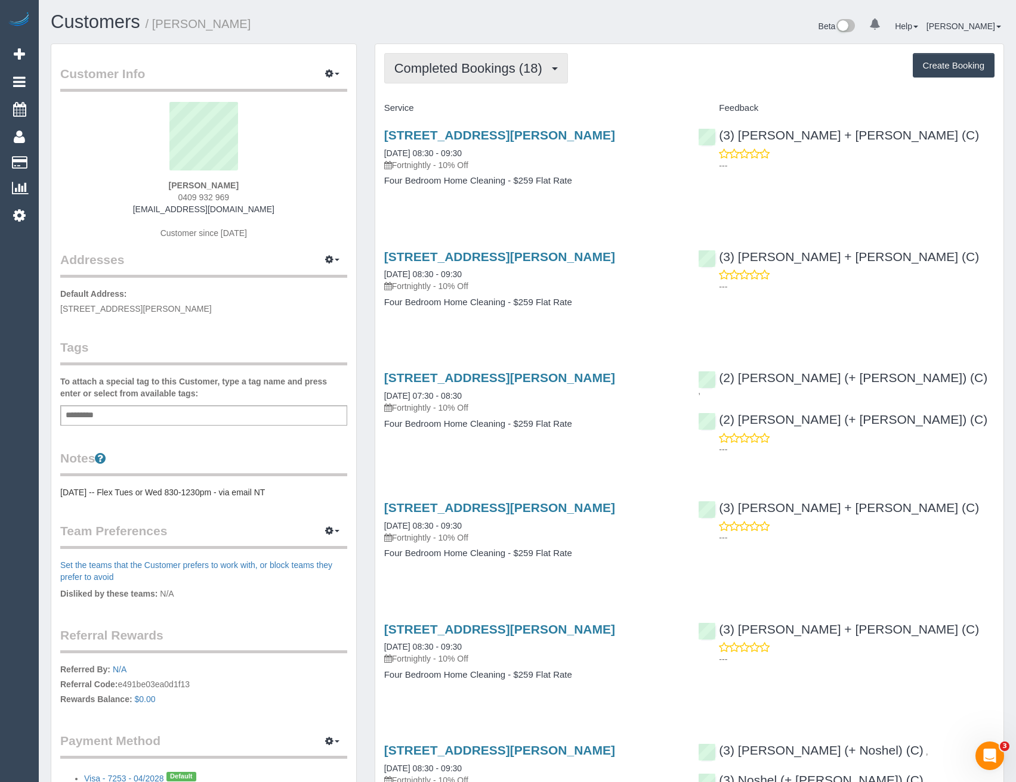
click at [493, 64] on span "Completed Bookings (18)" at bounding box center [471, 68] width 154 height 15
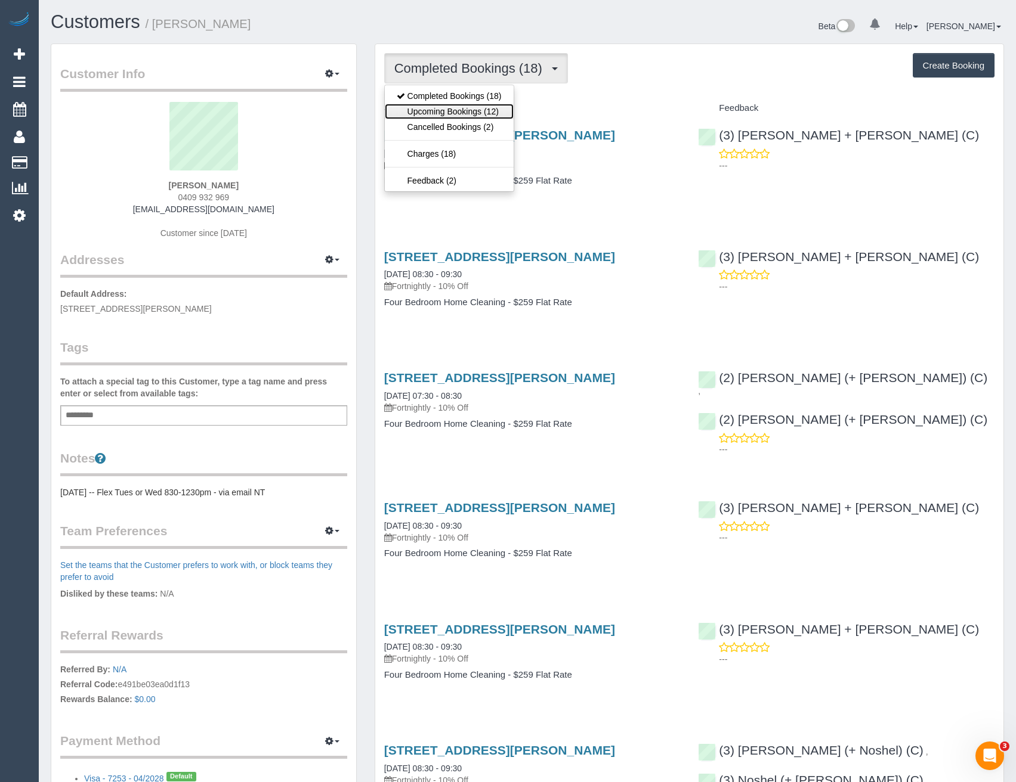
click at [483, 107] on link "Upcoming Bookings (12)" at bounding box center [449, 112] width 129 height 16
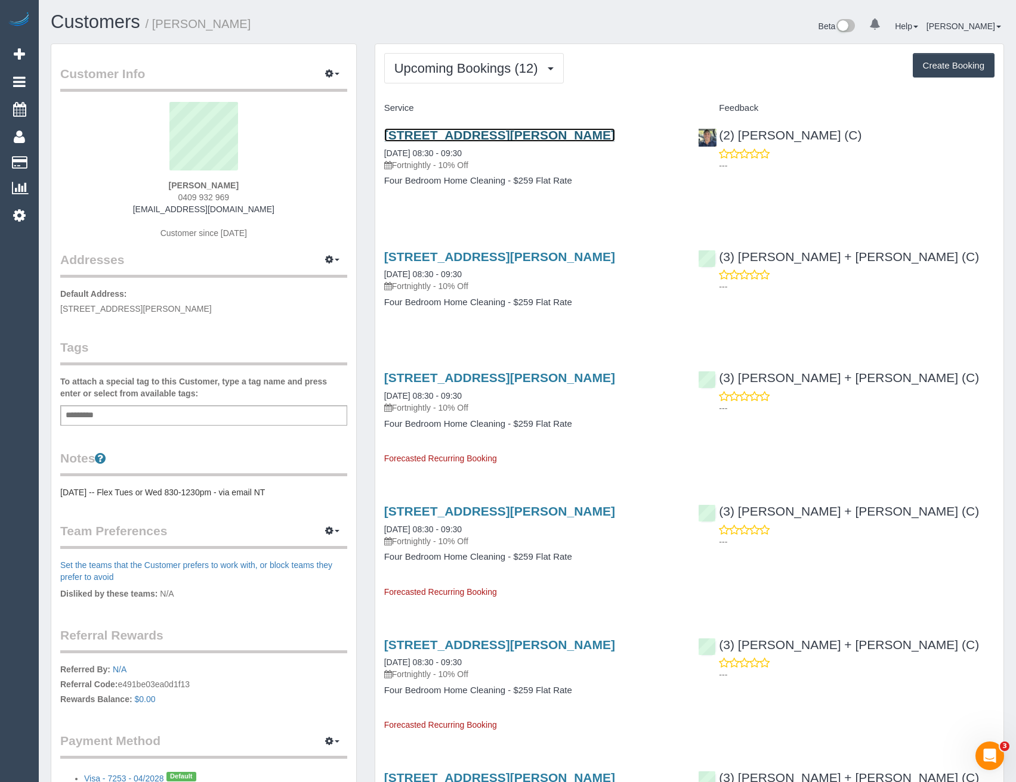
click at [532, 140] on link "7 Veitch Street, Ivanhoe East, VIC 3079" at bounding box center [499, 135] width 231 height 14
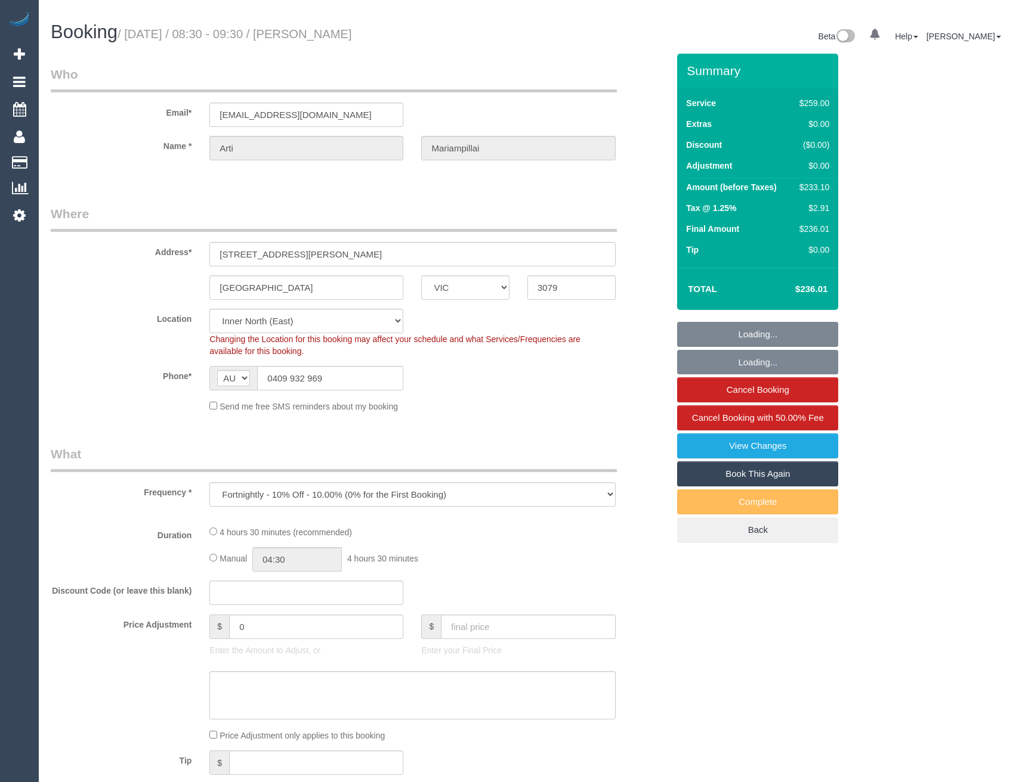
select select "VIC"
select select "number:27"
select select "number:17"
select select "number:19"
select select "number:25"
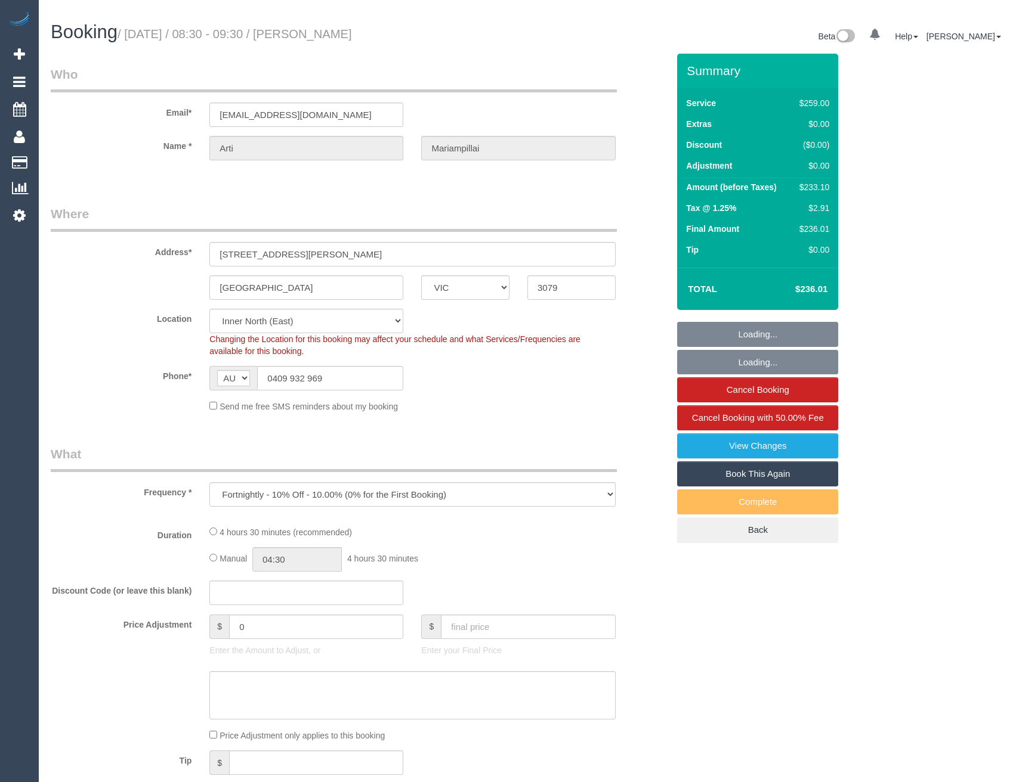
select select "number:34"
select select "number:11"
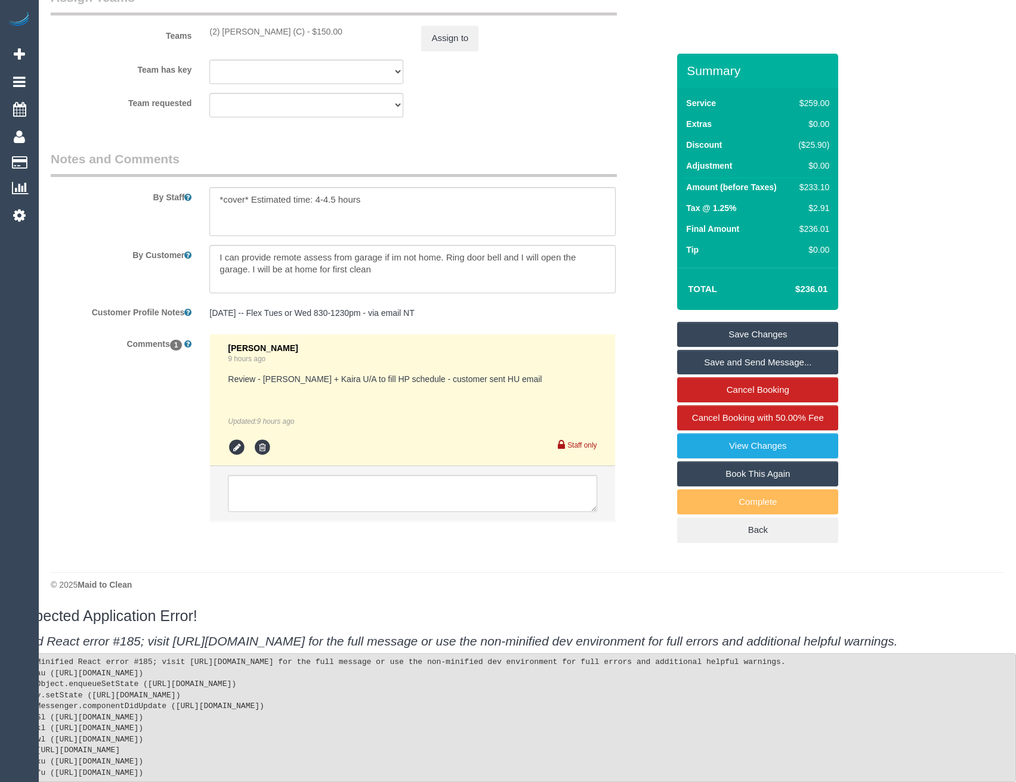
scroll to position [1930, 0]
